Goal: Navigation & Orientation: Find specific page/section

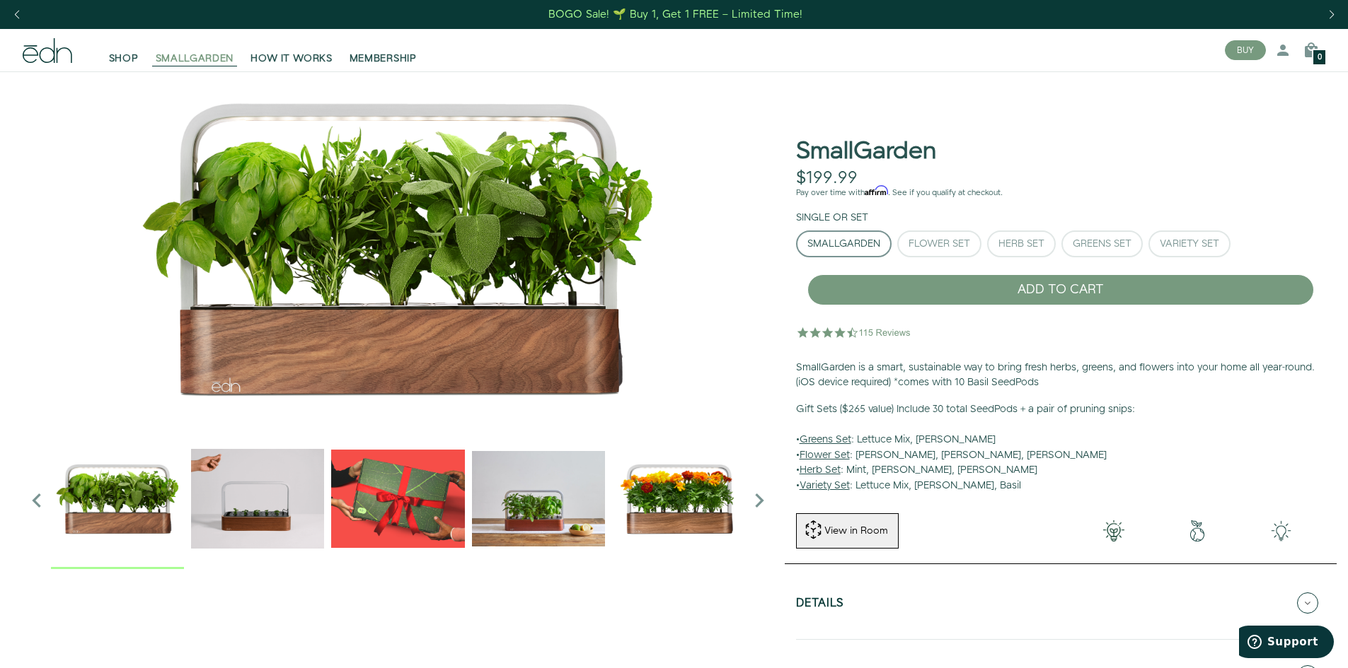
click at [186, 64] on span "SMALLGARDEN" at bounding box center [195, 59] width 79 height 14
click at [127, 62] on span "SHOP" at bounding box center [124, 59] width 30 height 14
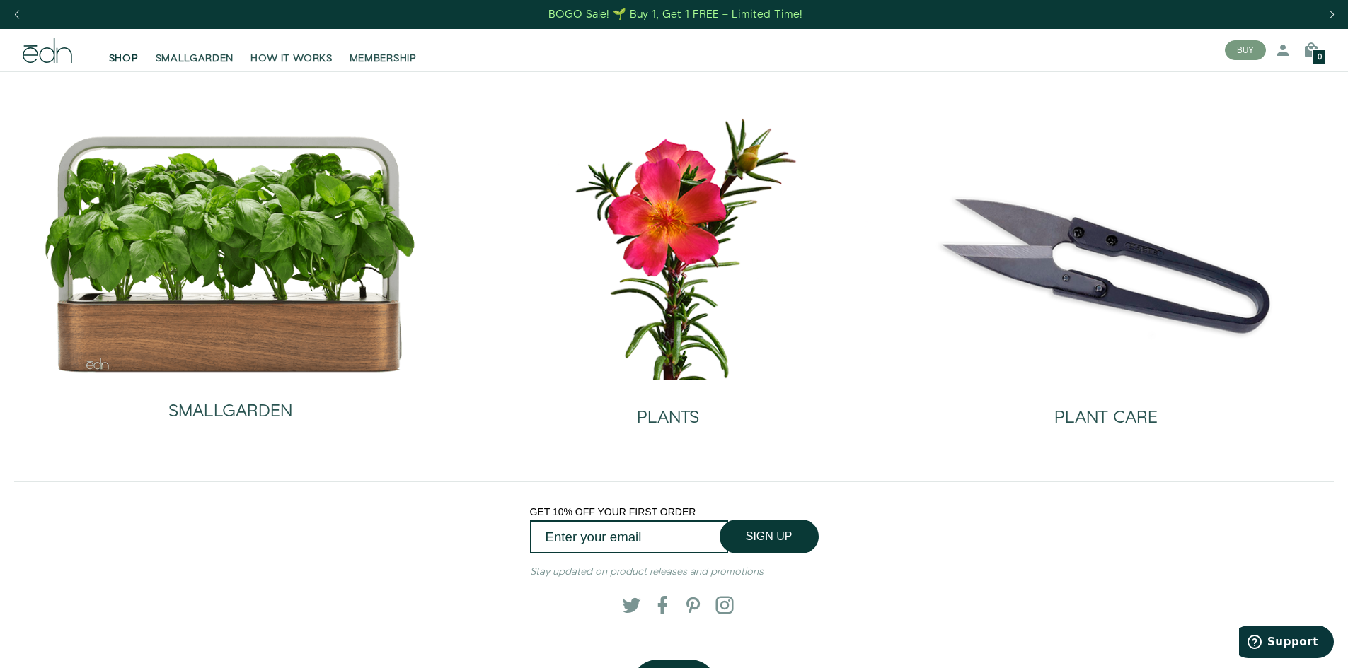
click at [59, 57] on icon at bounding box center [48, 50] width 50 height 25
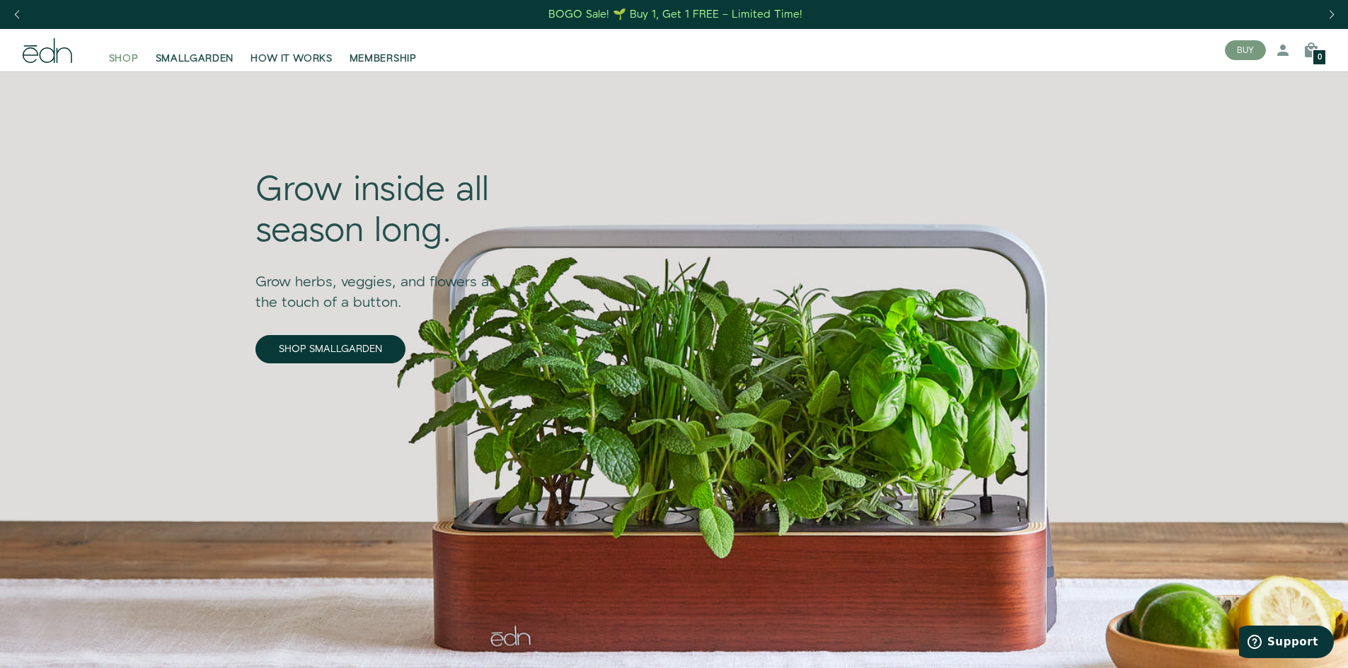
click at [116, 55] on span "SHOP" at bounding box center [124, 59] width 30 height 14
click at [122, 59] on span "SHOP" at bounding box center [124, 59] width 30 height 14
